Goal: Task Accomplishment & Management: Use online tool/utility

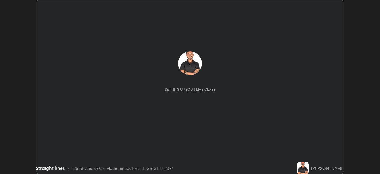
scroll to position [174, 380]
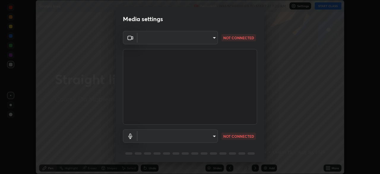
type input "e74ca63ae388f954bfaf6653c56e5440299f2e2585bfa252c10ec08d26b876d3"
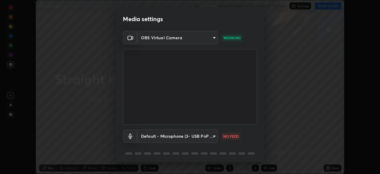
click at [212, 136] on body "Erase all Straight lines Recording WAS SCHEDULED TO START AT 7:30 AM Settings S…" at bounding box center [190, 87] width 380 height 174
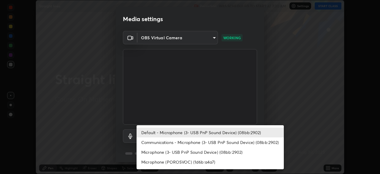
click at [216, 142] on li "Communications - Microphone (3- USB PnP Sound Device) (08bb:2902)" at bounding box center [210, 142] width 147 height 10
type input "communications"
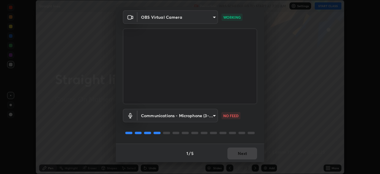
scroll to position [21, 0]
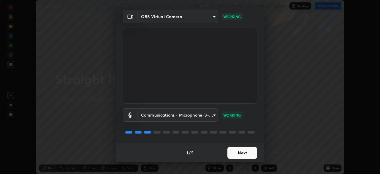
click at [233, 152] on button "Next" at bounding box center [243, 153] width 30 height 12
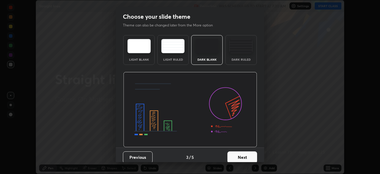
click at [235, 152] on button "Next" at bounding box center [243, 157] width 30 height 12
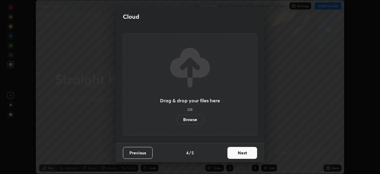
click at [236, 155] on button "Next" at bounding box center [243, 153] width 30 height 12
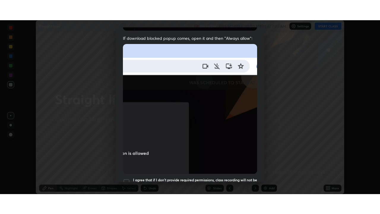
scroll to position [142, 0]
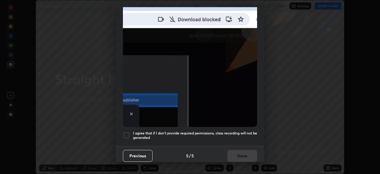
click at [228, 131] on h5 "I agree that if I don't provide required permissions, class recording will not …" at bounding box center [195, 135] width 124 height 9
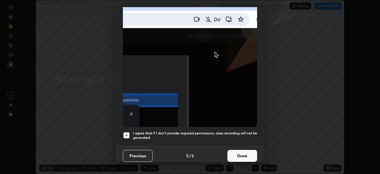
click at [236, 155] on button "Done" at bounding box center [243, 156] width 30 height 12
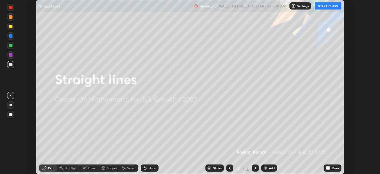
click at [326, 8] on button "START CLASS" at bounding box center [328, 5] width 27 height 7
click at [329, 167] on icon at bounding box center [329, 166] width 1 height 1
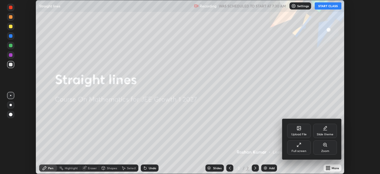
click at [301, 148] on div "Full screen" at bounding box center [299, 147] width 24 height 14
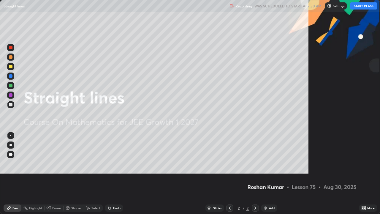
scroll to position [214, 380]
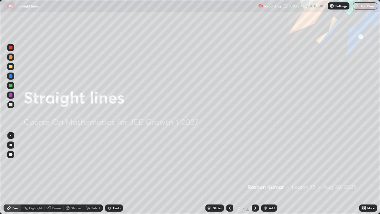
click at [263, 173] on img at bounding box center [265, 208] width 5 height 5
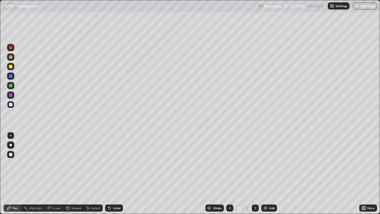
click at [10, 156] on div at bounding box center [11, 155] width 4 height 4
click at [10, 74] on div at bounding box center [11, 76] width 4 height 4
click at [10, 96] on div at bounding box center [11, 95] width 4 height 4
click at [375, 173] on div "More" at bounding box center [368, 207] width 18 height 7
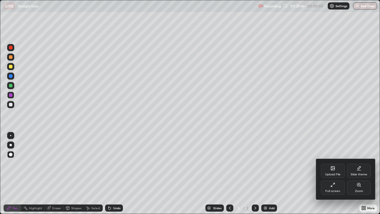
click at [379, 173] on div at bounding box center [190, 107] width 380 height 214
